Goal: Transaction & Acquisition: Obtain resource

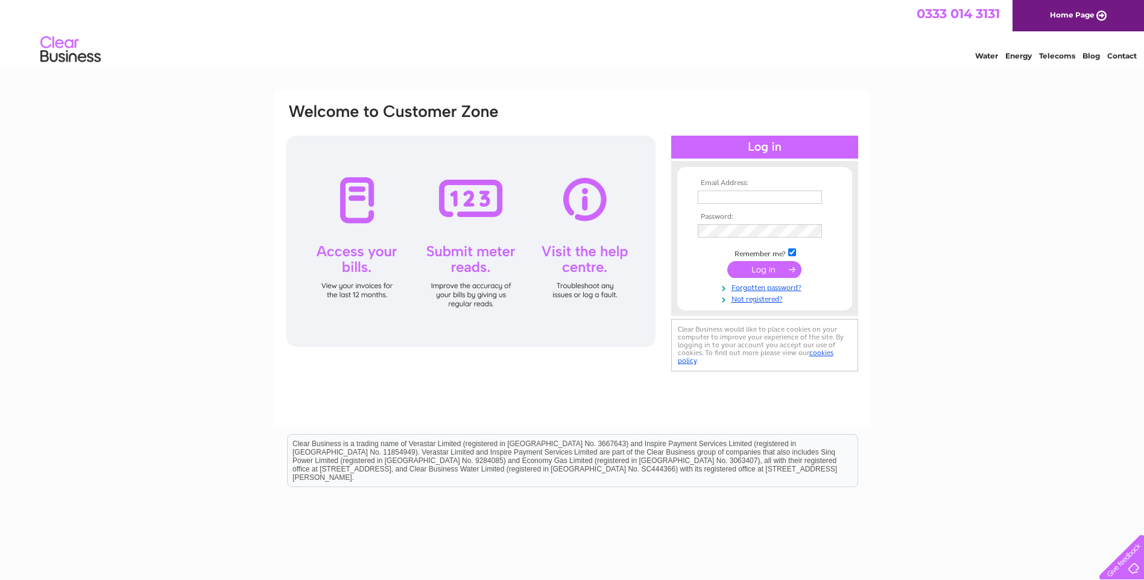
type input "nicola@frametech-essex.co.uk"
click at [779, 261] on td at bounding box center [765, 269] width 140 height 23
click at [779, 266] on input "submit" at bounding box center [764, 269] width 74 height 17
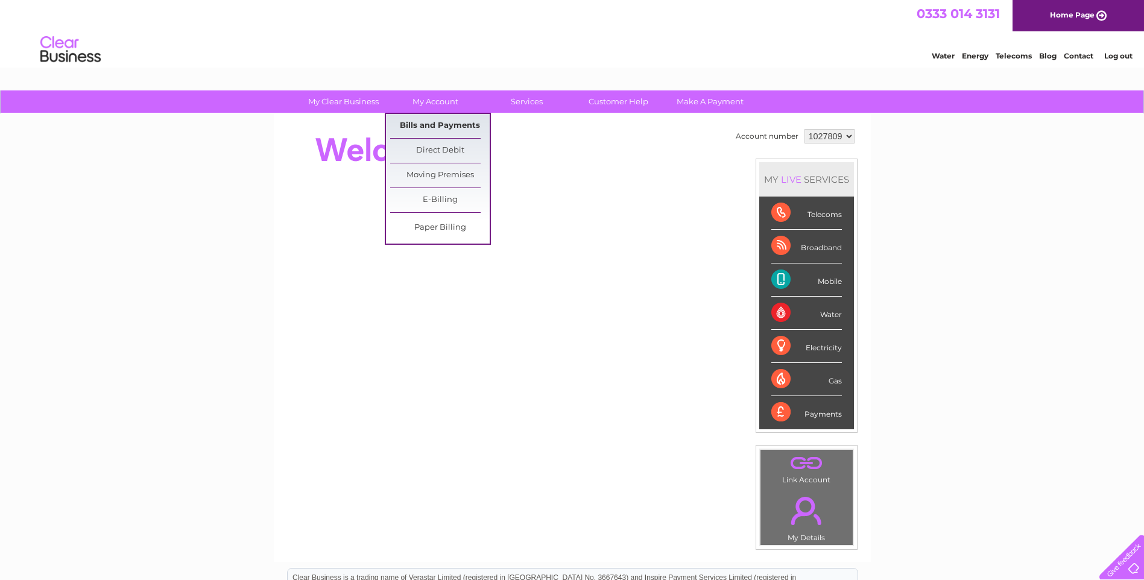
click at [435, 124] on link "Bills and Payments" at bounding box center [440, 126] width 100 height 24
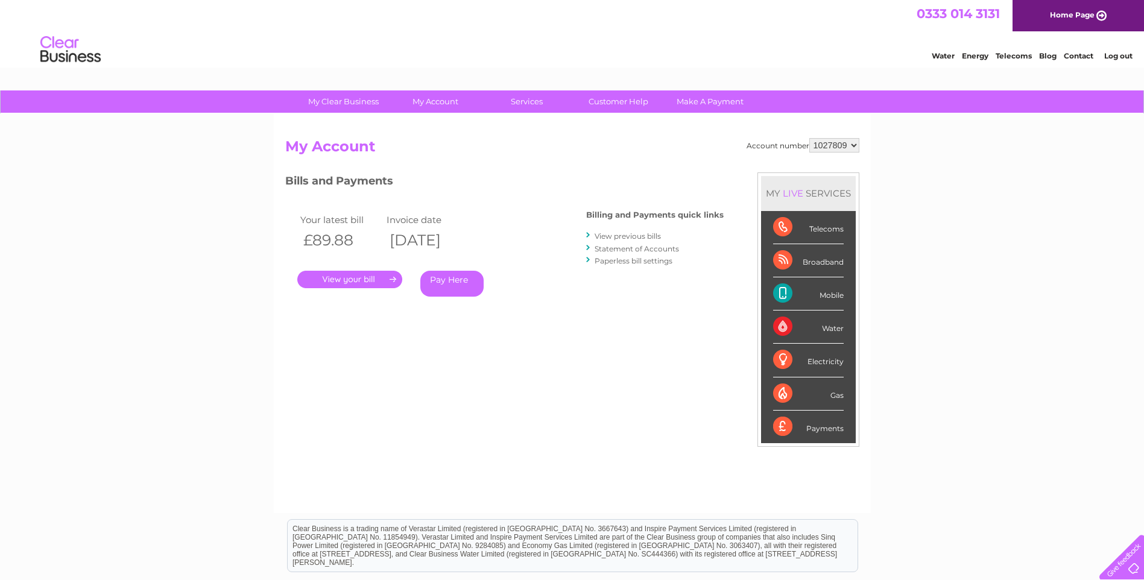
click at [371, 277] on link "." at bounding box center [349, 279] width 105 height 17
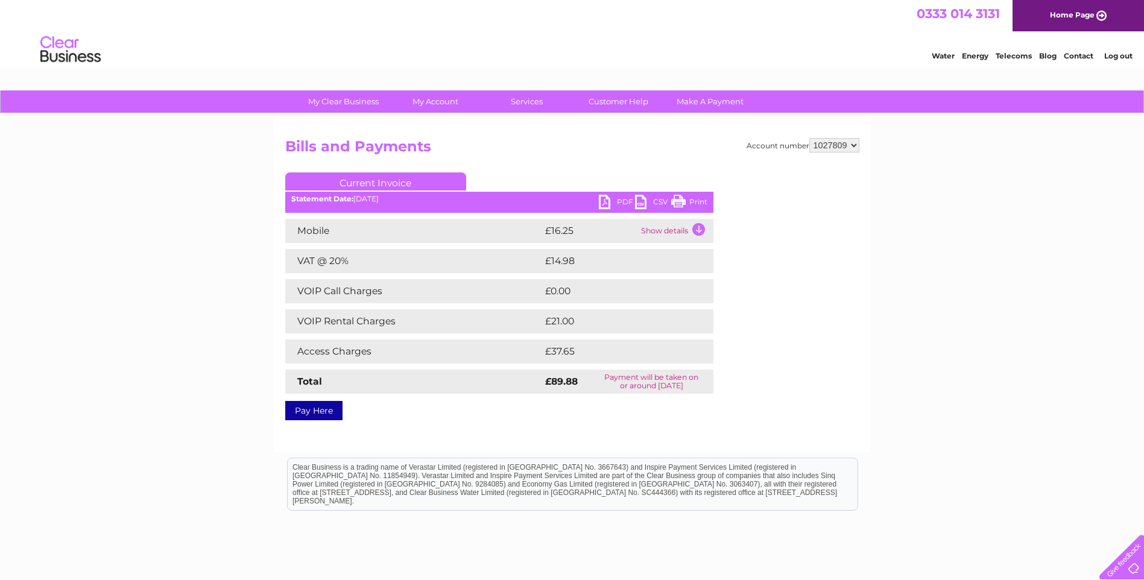
click at [607, 201] on link "PDF" at bounding box center [617, 203] width 36 height 17
